Goal: Find specific page/section: Find specific page/section

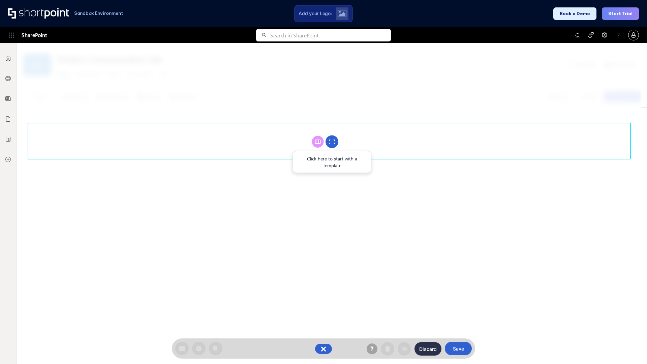
click at [332, 141] on circle at bounding box center [331, 141] width 13 height 13
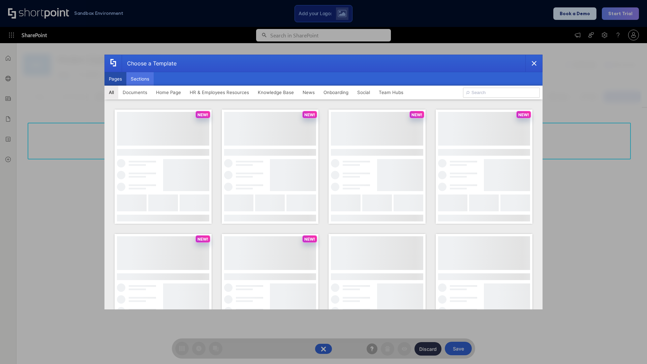
click at [140, 79] on button "Sections" at bounding box center [139, 78] width 27 height 13
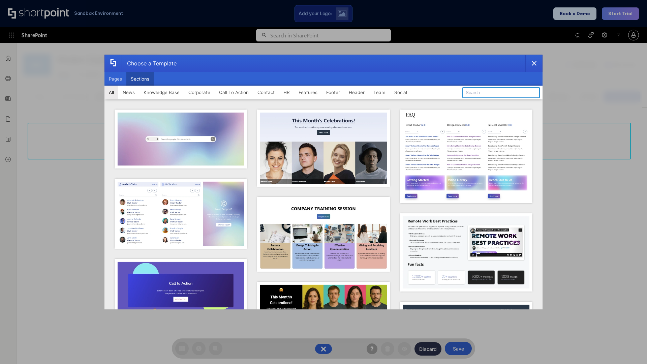
type input "Teams Kit 1"
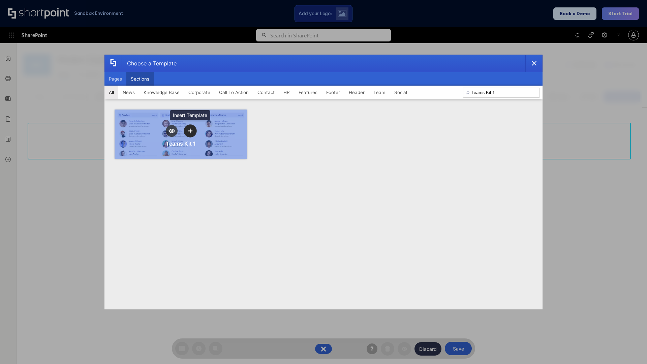
click at [190, 131] on icon "template selector" at bounding box center [190, 130] width 5 height 5
